Goal: Information Seeking & Learning: Learn about a topic

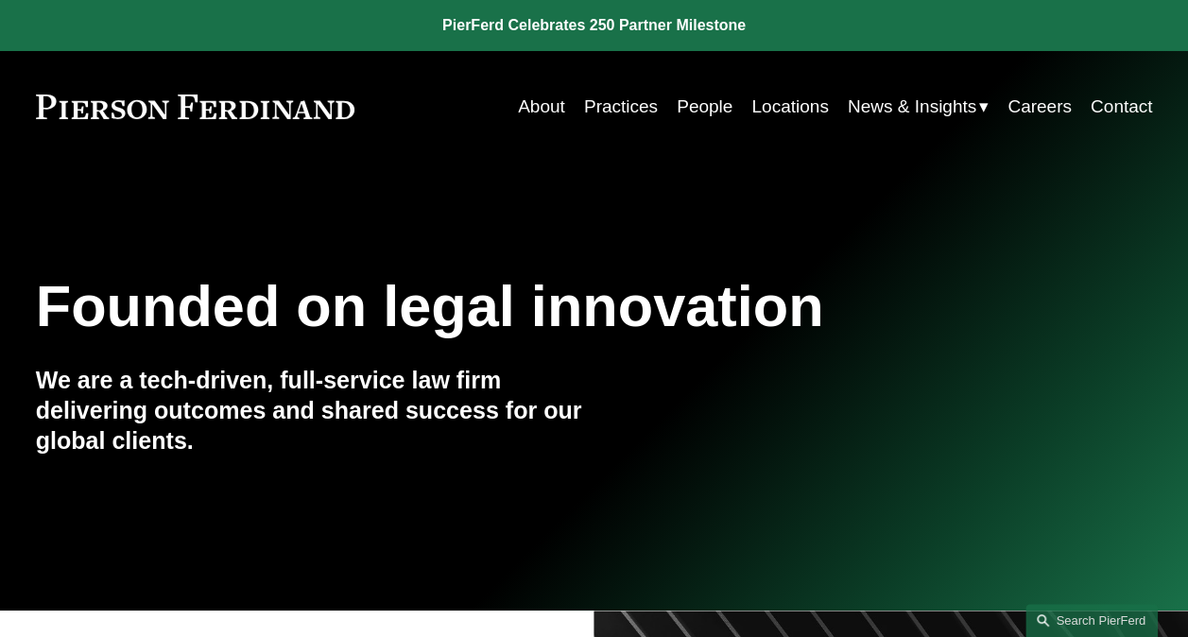
click at [0, 0] on span "Insights" at bounding box center [0, 0] width 0 height 0
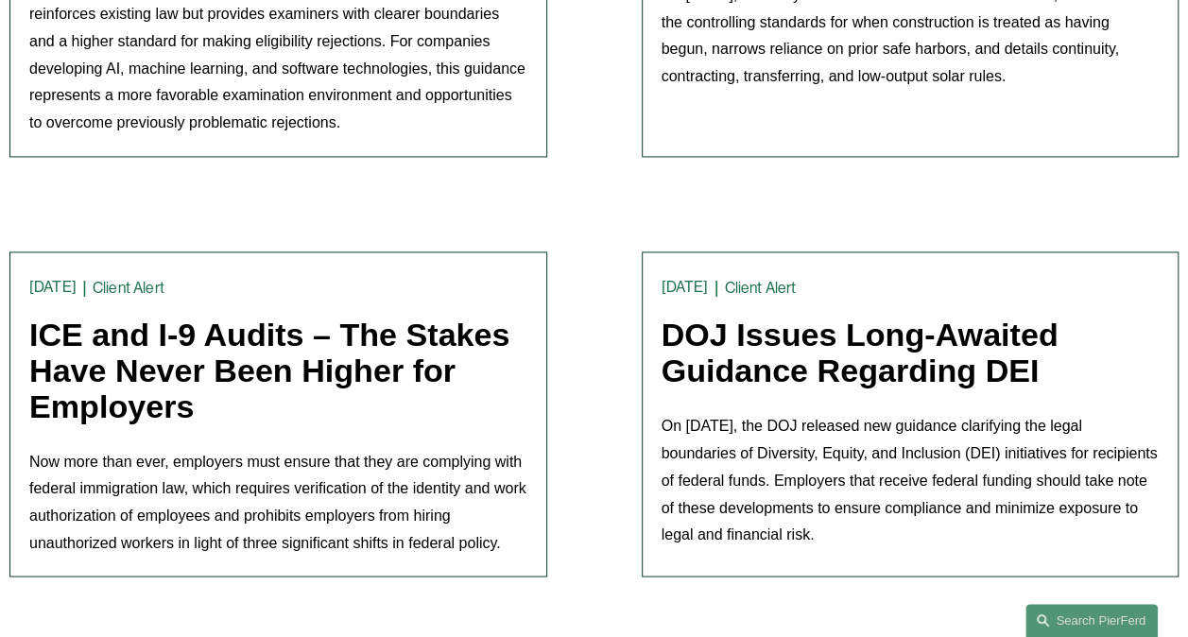
scroll to position [1417, 0]
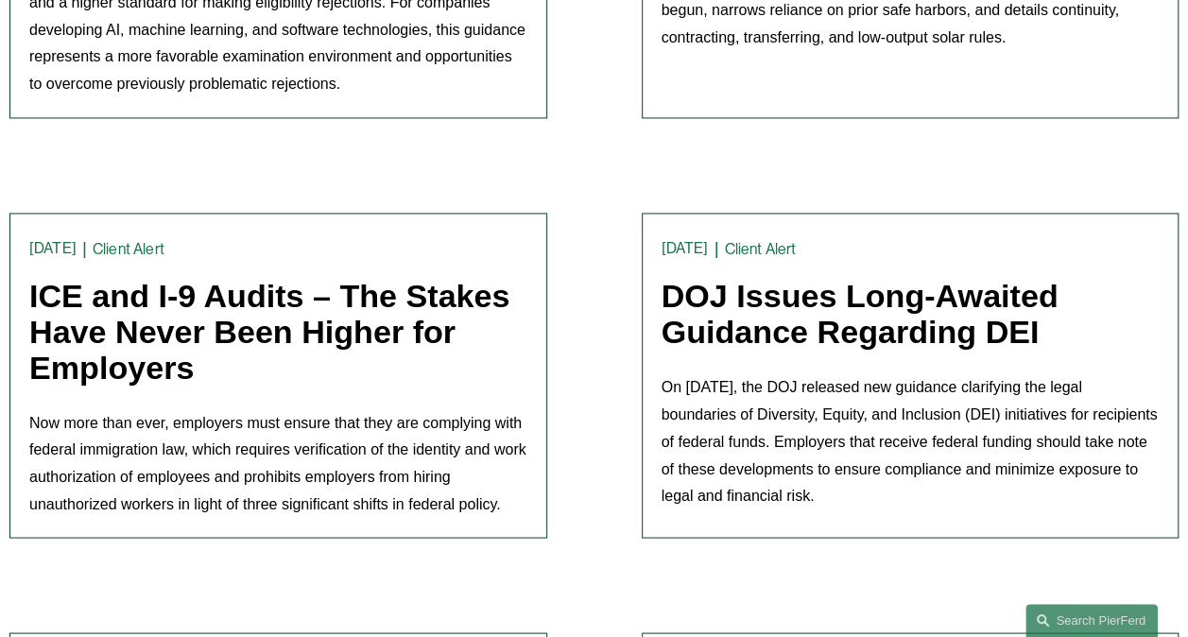
click at [737, 323] on link "DOJ Issues Long-Awaited Guidance Regarding DEI" at bounding box center [859, 314] width 397 height 72
click at [149, 310] on link "ICE and I-9 Audits – The Stakes Have Never Been Higher for Employers" at bounding box center [269, 331] width 480 height 107
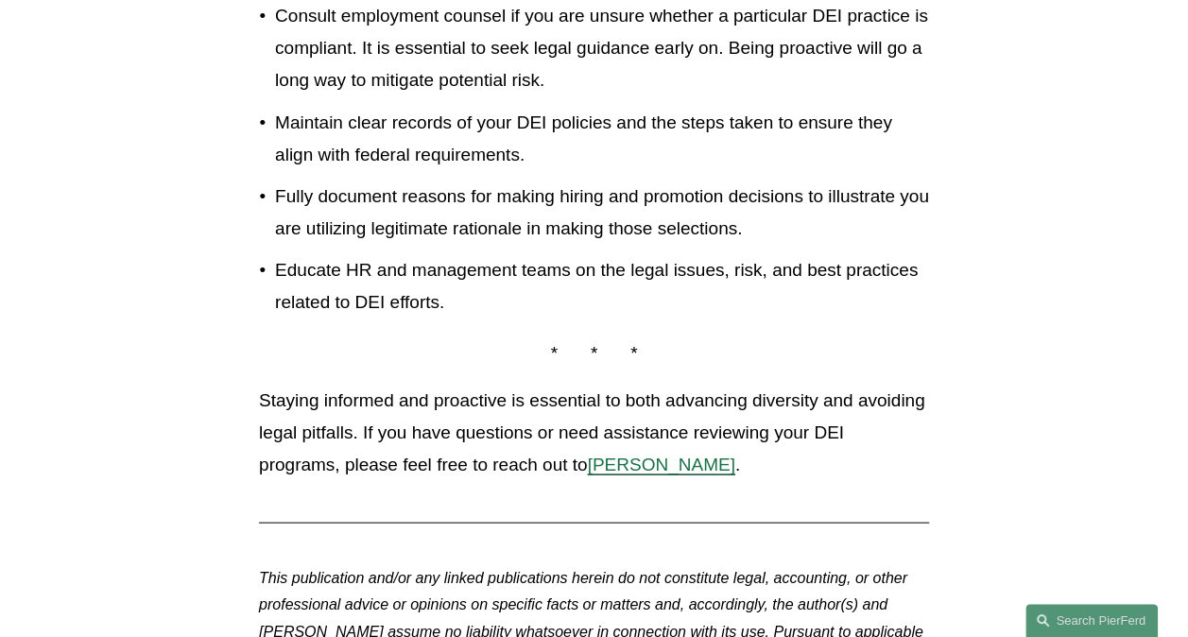
scroll to position [1512, 0]
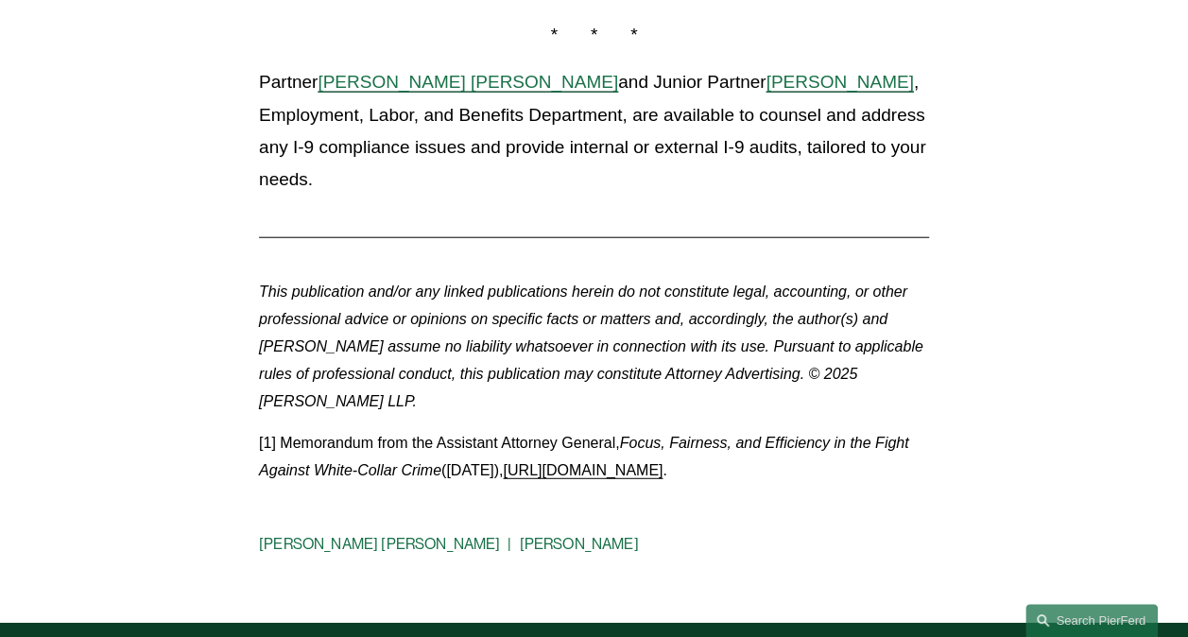
scroll to position [2173, 0]
